Goal: Information Seeking & Learning: Learn about a topic

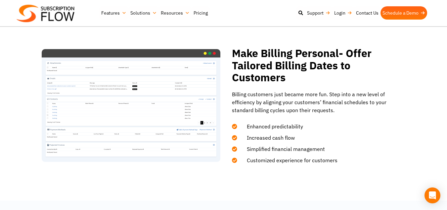
scroll to position [621, 0]
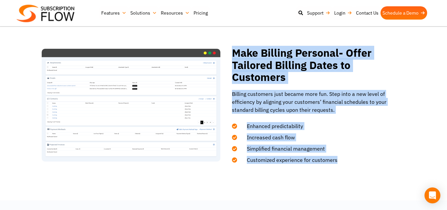
drag, startPoint x: 336, startPoint y: 160, endPoint x: 235, endPoint y: 49, distance: 150.2
click at [235, 49] on div "Make Billing Personal- Offer Tailored Billing Dates to Customers Billing custom…" at bounding box center [315, 105] width 182 height 117
copy div "Make Billing Personal- Offer Tailored Billing Dates to Customers Billing custom…"
click at [235, 49] on h2 "Make Billing Personal- Offer Tailored Billing Dates to Customers" at bounding box center [319, 65] width 174 height 36
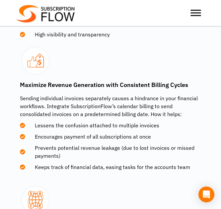
scroll to position [1231, 0]
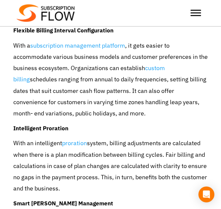
scroll to position [2478, 0]
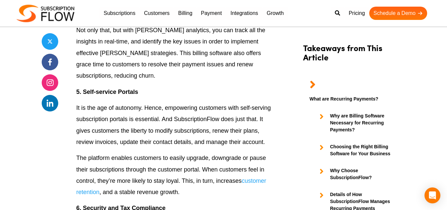
scroll to position [1943, 0]
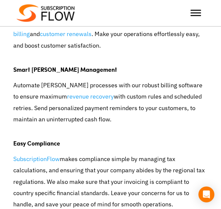
scroll to position [3148, 0]
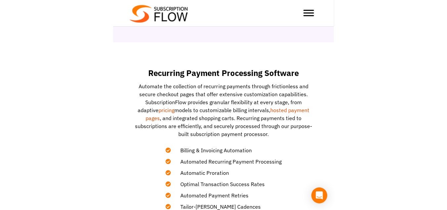
scroll to position [92, 0]
